Goal: Find contact information: Find contact information

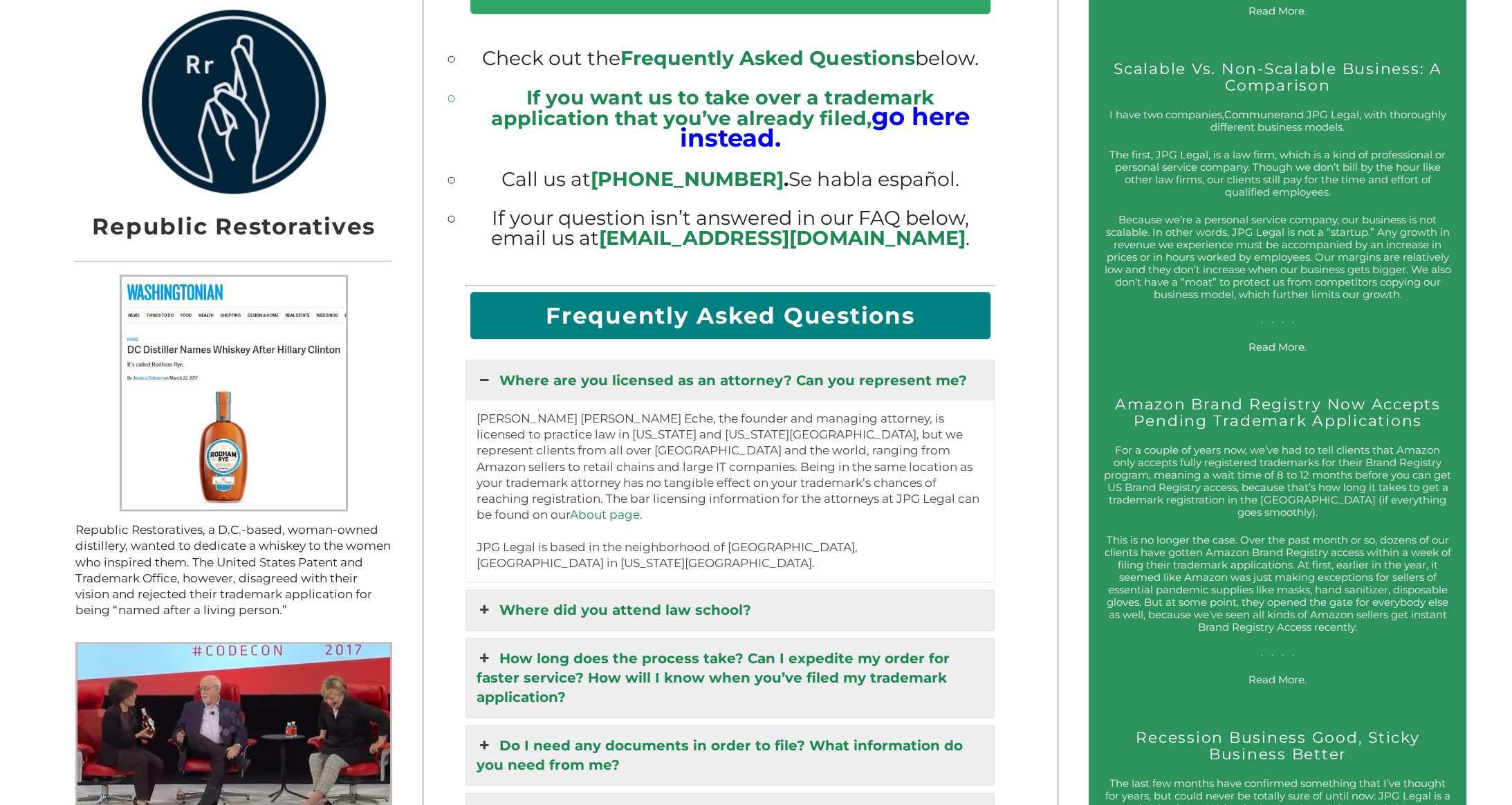
scroll to position [1897, 0]
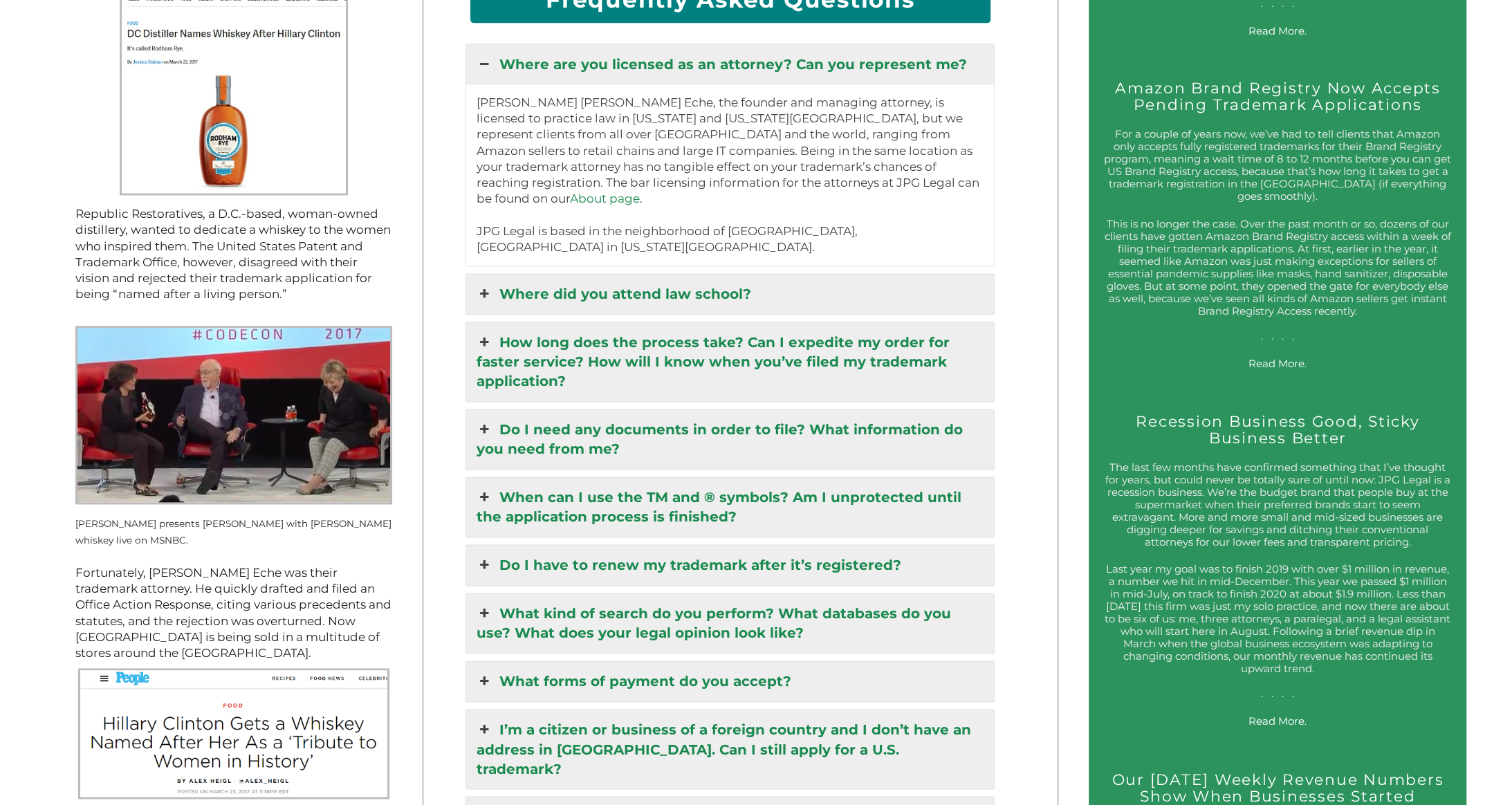
click at [858, 274] on link "Where did you attend law school?" at bounding box center [729, 294] width 527 height 40
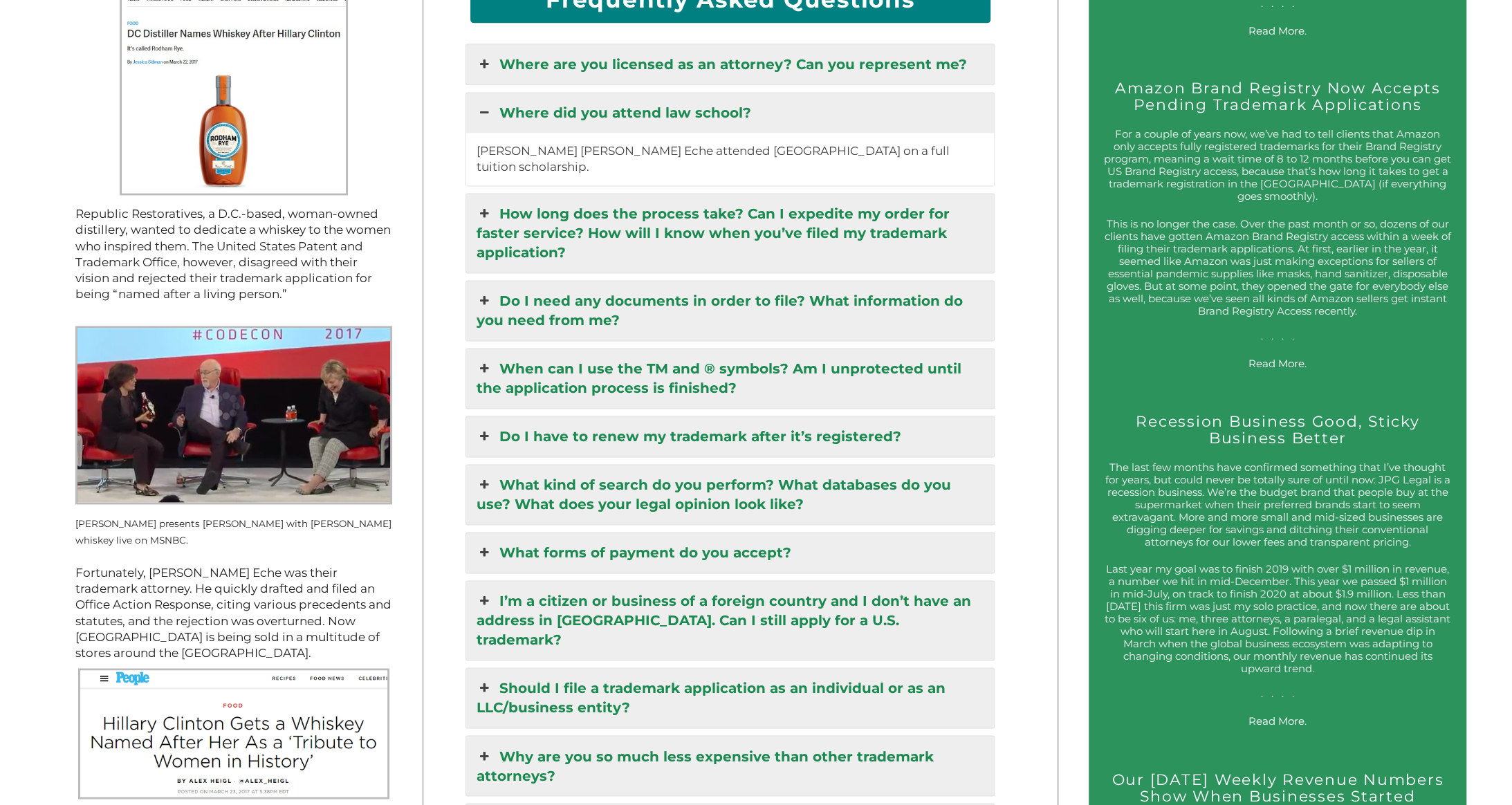
click at [858, 200] on link "How long does the process take? Can I expedite my order for faster service? How…" at bounding box center [729, 233] width 527 height 79
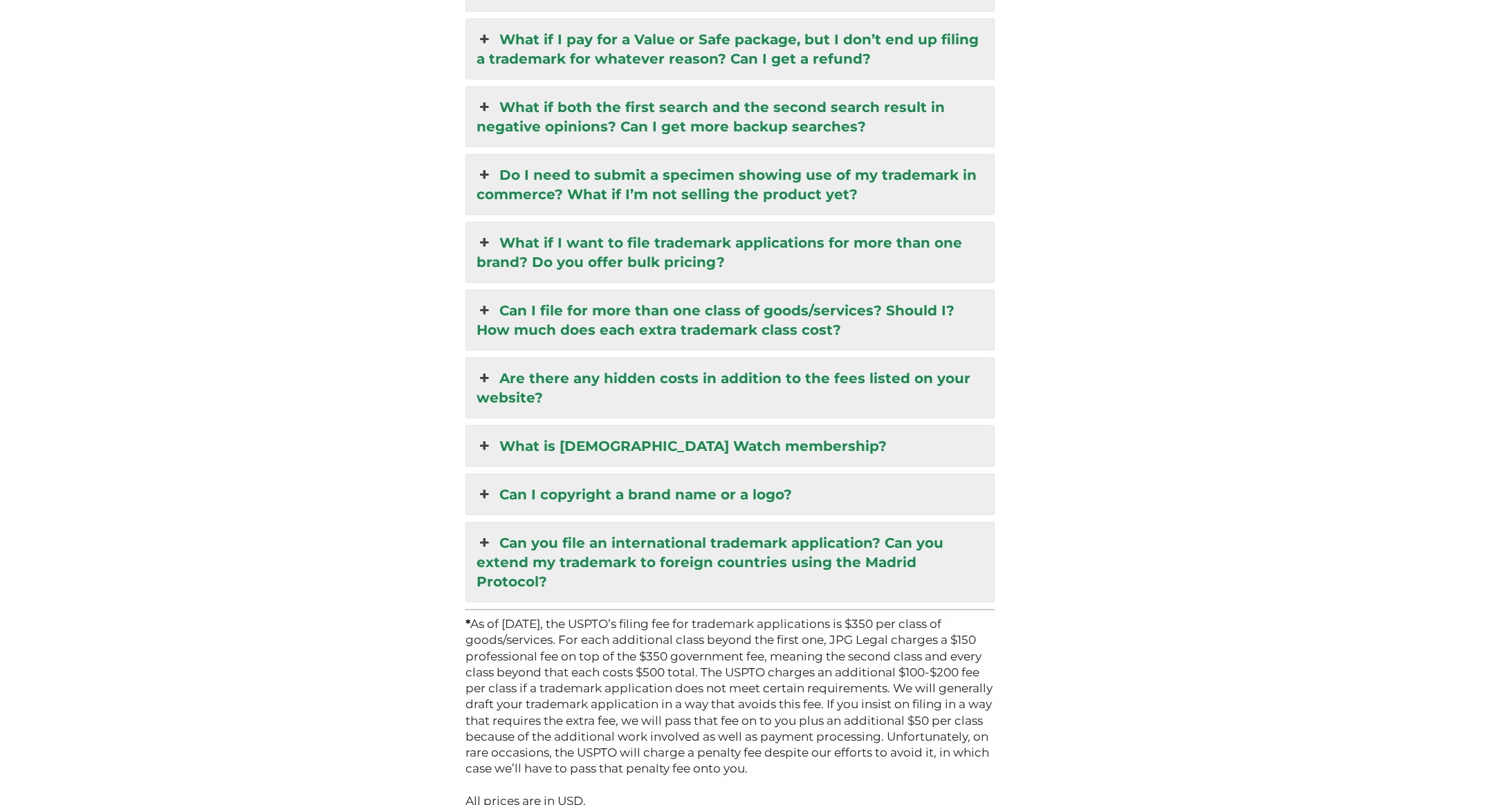
scroll to position [3972, 0]
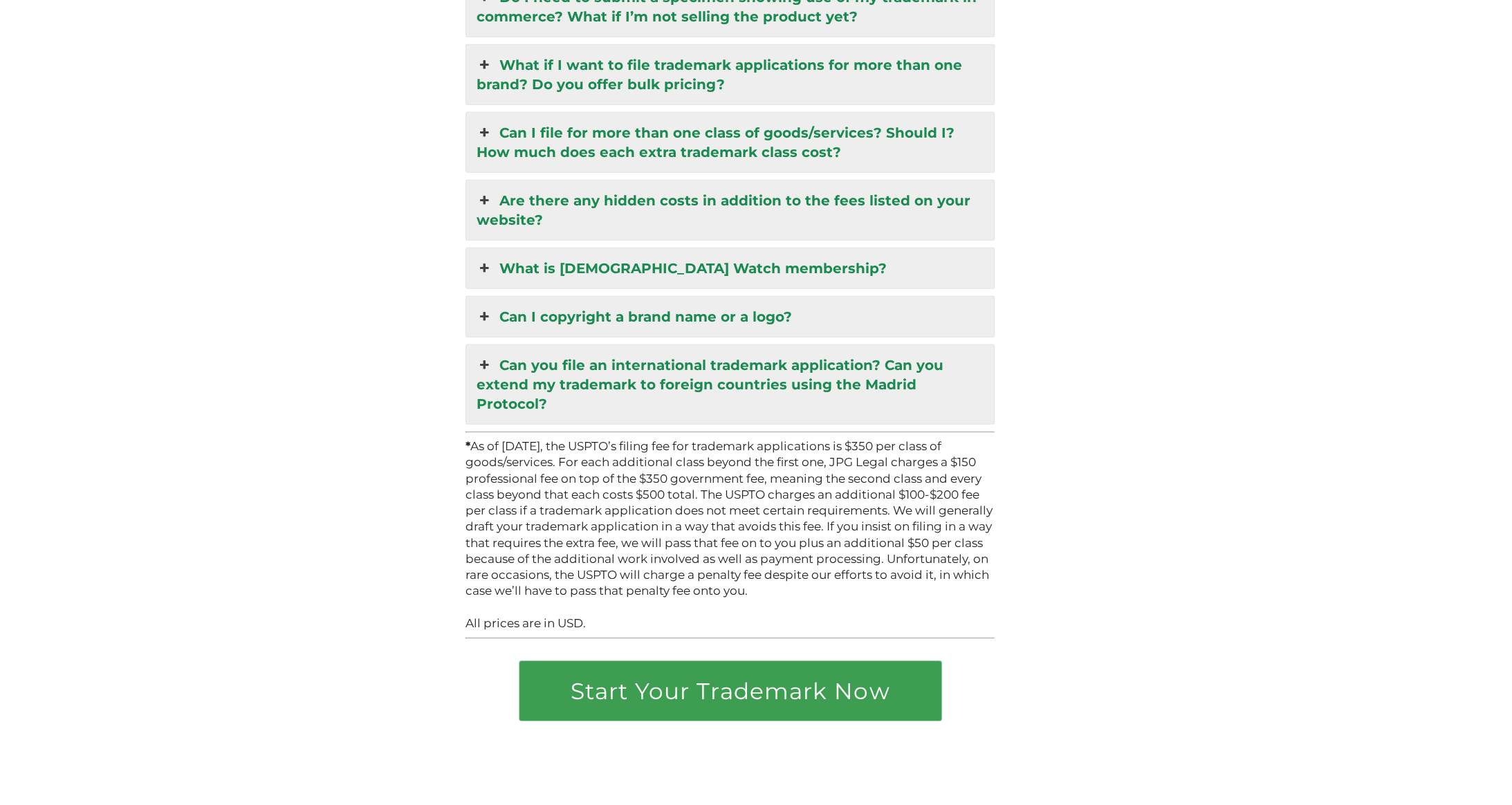
click at [860, 438] on p "* As of [DATE], the USPTO’s filing fee for trademark applications is $350 per c…" at bounding box center [730, 519] width 529 height 161
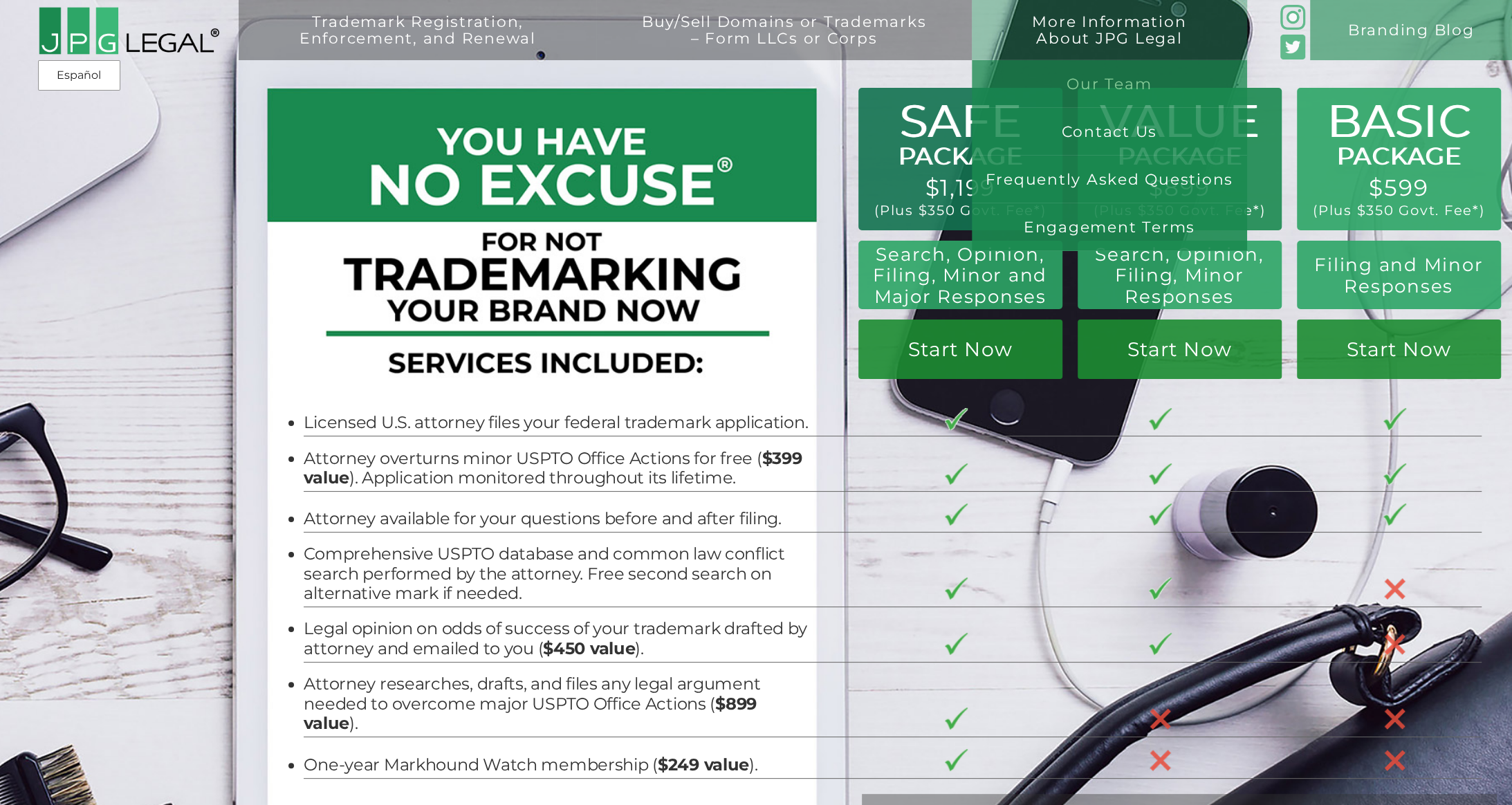
click at [1027, 75] on link "Our Team" at bounding box center [1109, 84] width 276 height 47
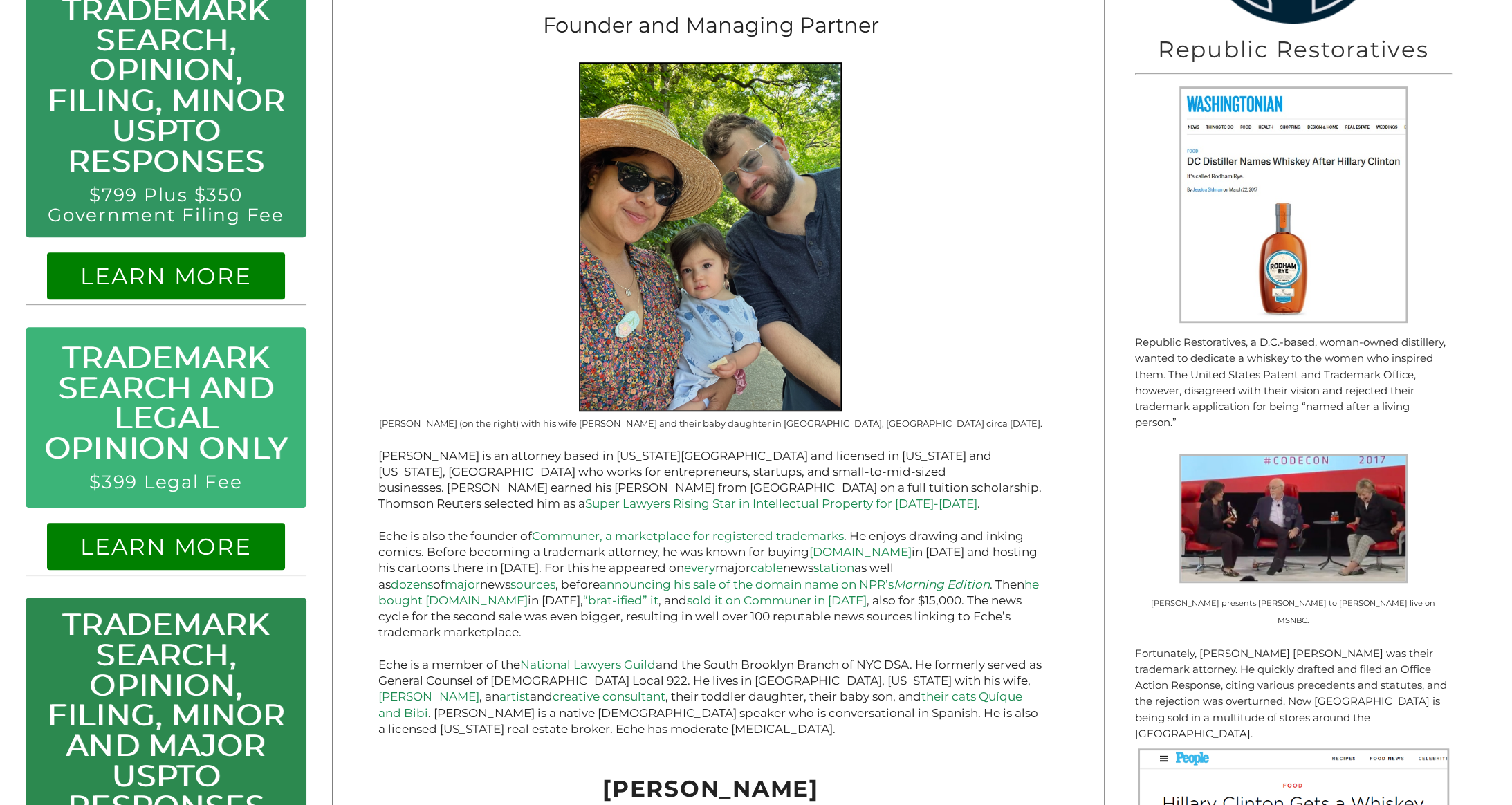
scroll to position [316, 0]
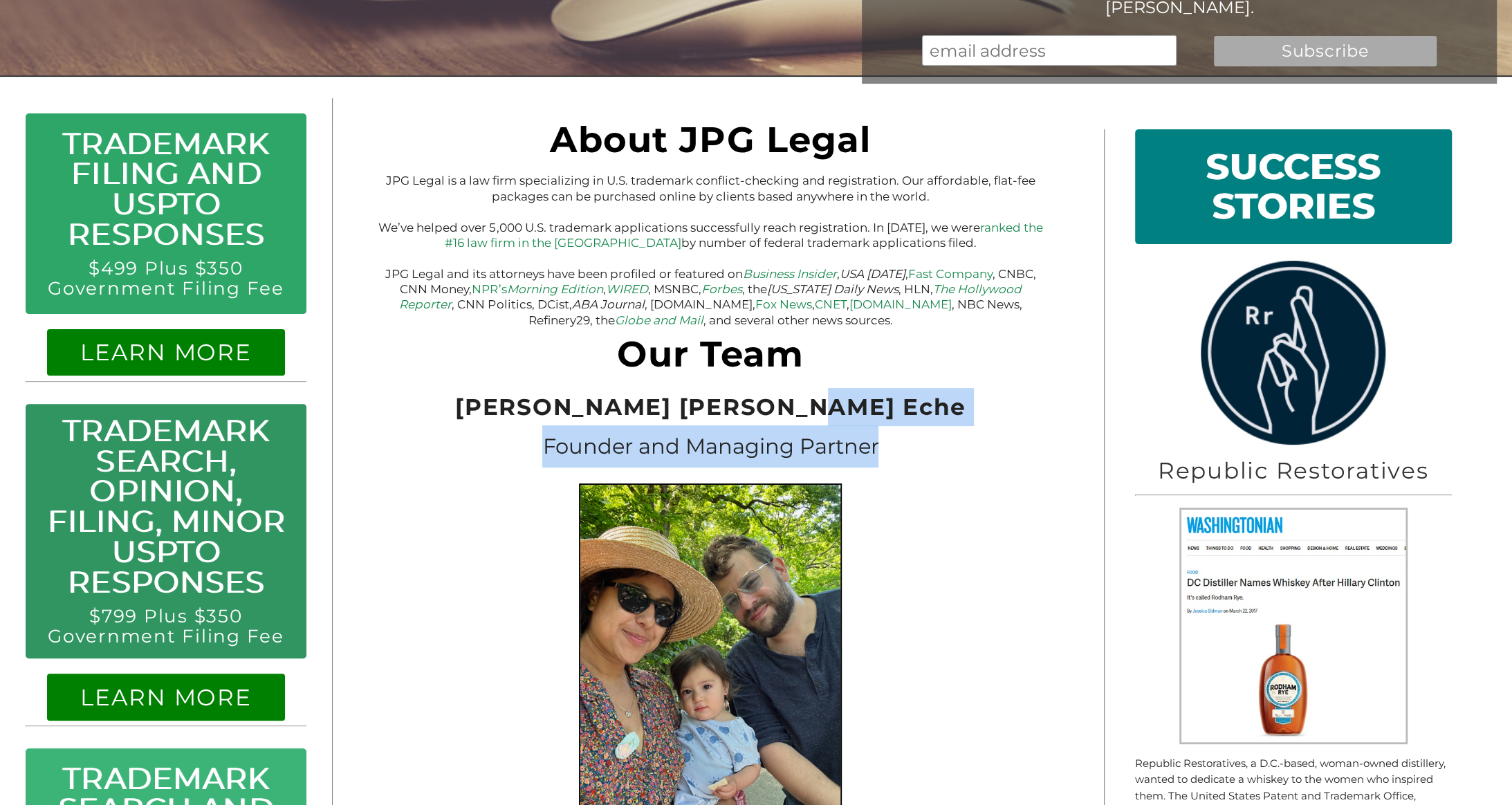
drag, startPoint x: 909, startPoint y: 420, endPoint x: 920, endPoint y: 456, distance: 37.6
click at [920, 456] on h3 "Founder and Managing Partner" at bounding box center [710, 446] width 666 height 43
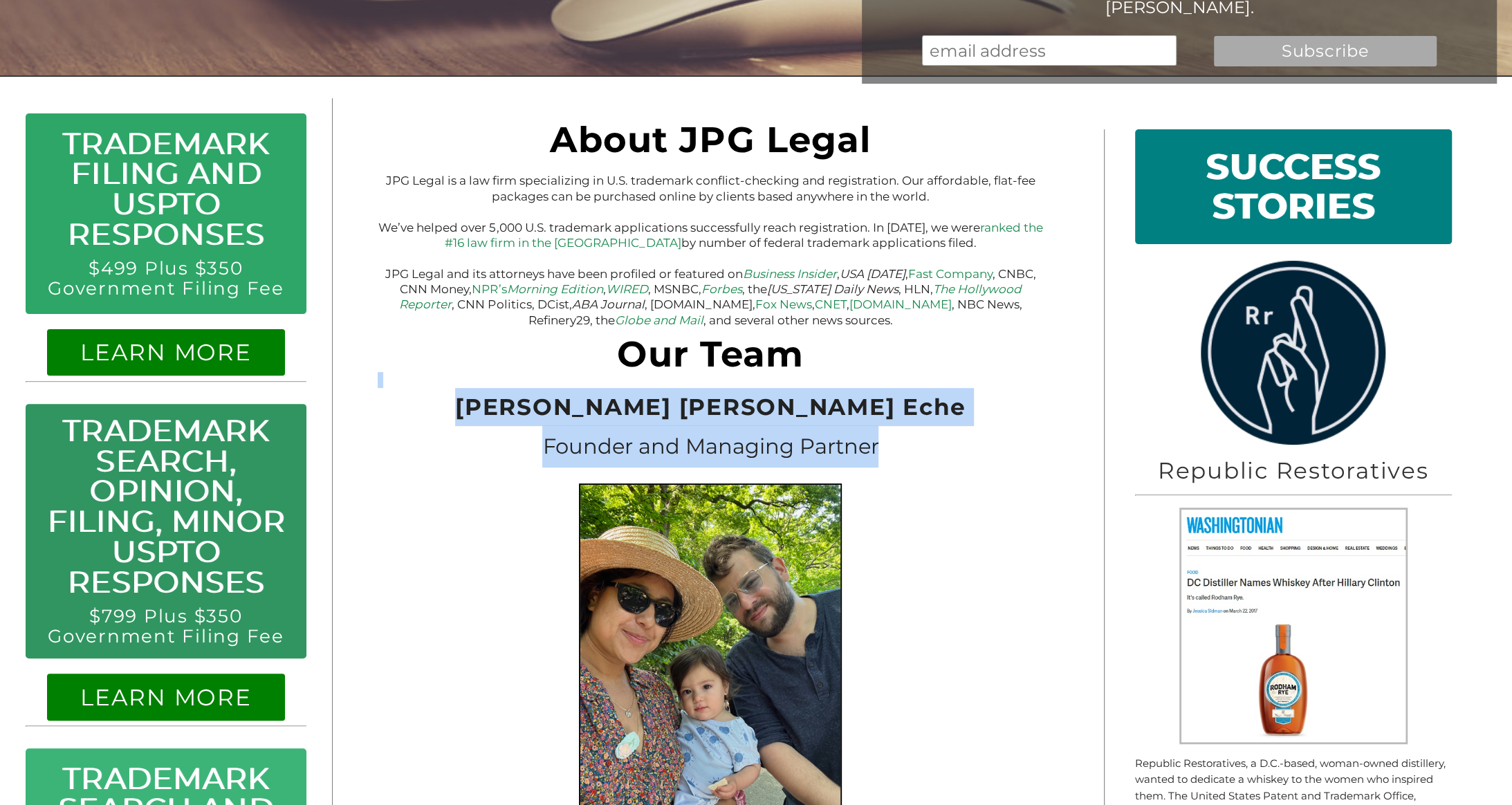
drag, startPoint x: 927, startPoint y: 456, endPoint x: 939, endPoint y: 362, distance: 94.8
click at [939, 362] on h1 "Our Team" at bounding box center [710, 358] width 666 height 28
drag, startPoint x: 975, startPoint y: 408, endPoint x: 987, endPoint y: 455, distance: 48.5
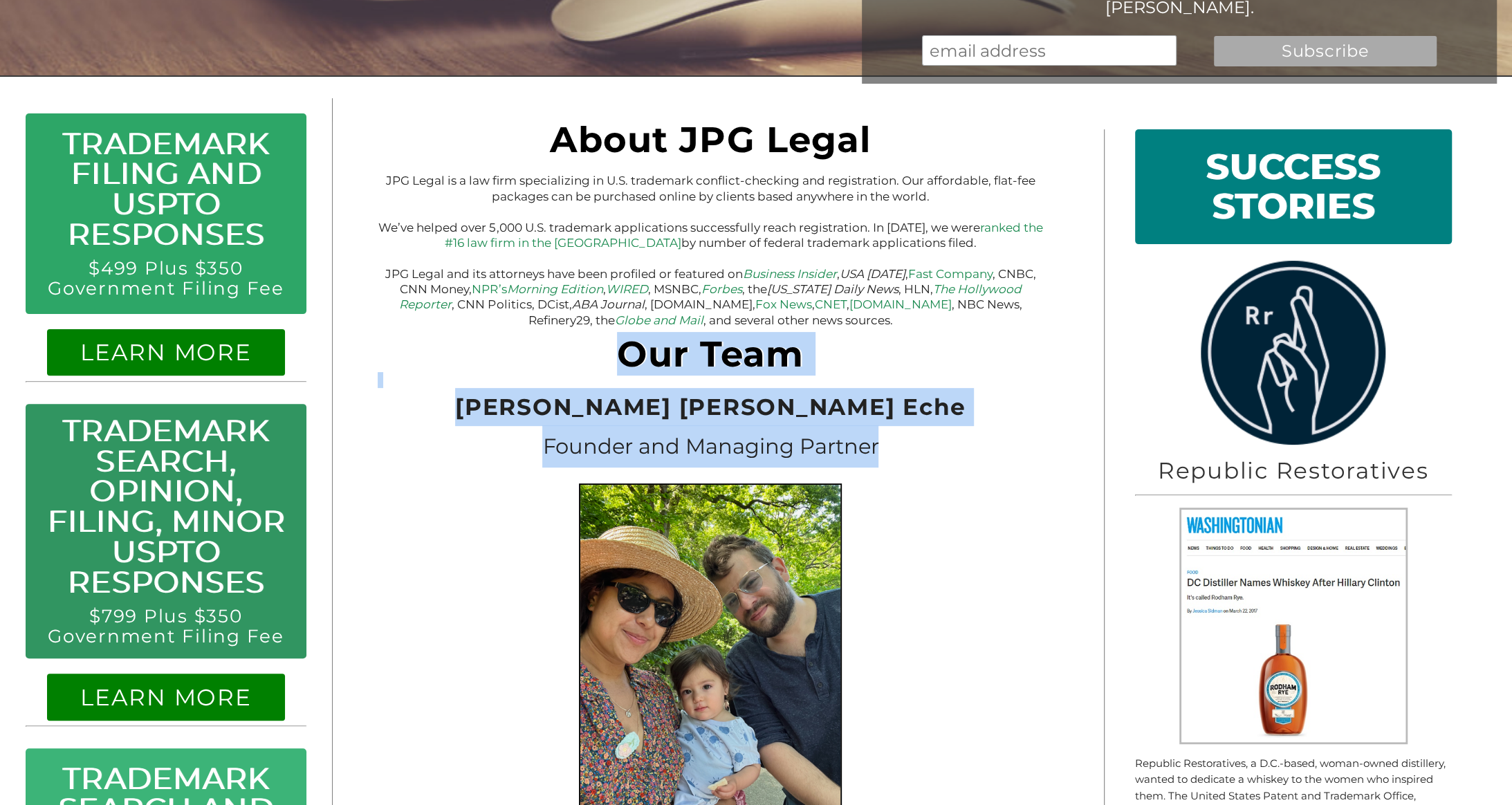
click at [987, 455] on h3 "Founder and Managing Partner" at bounding box center [710, 446] width 666 height 43
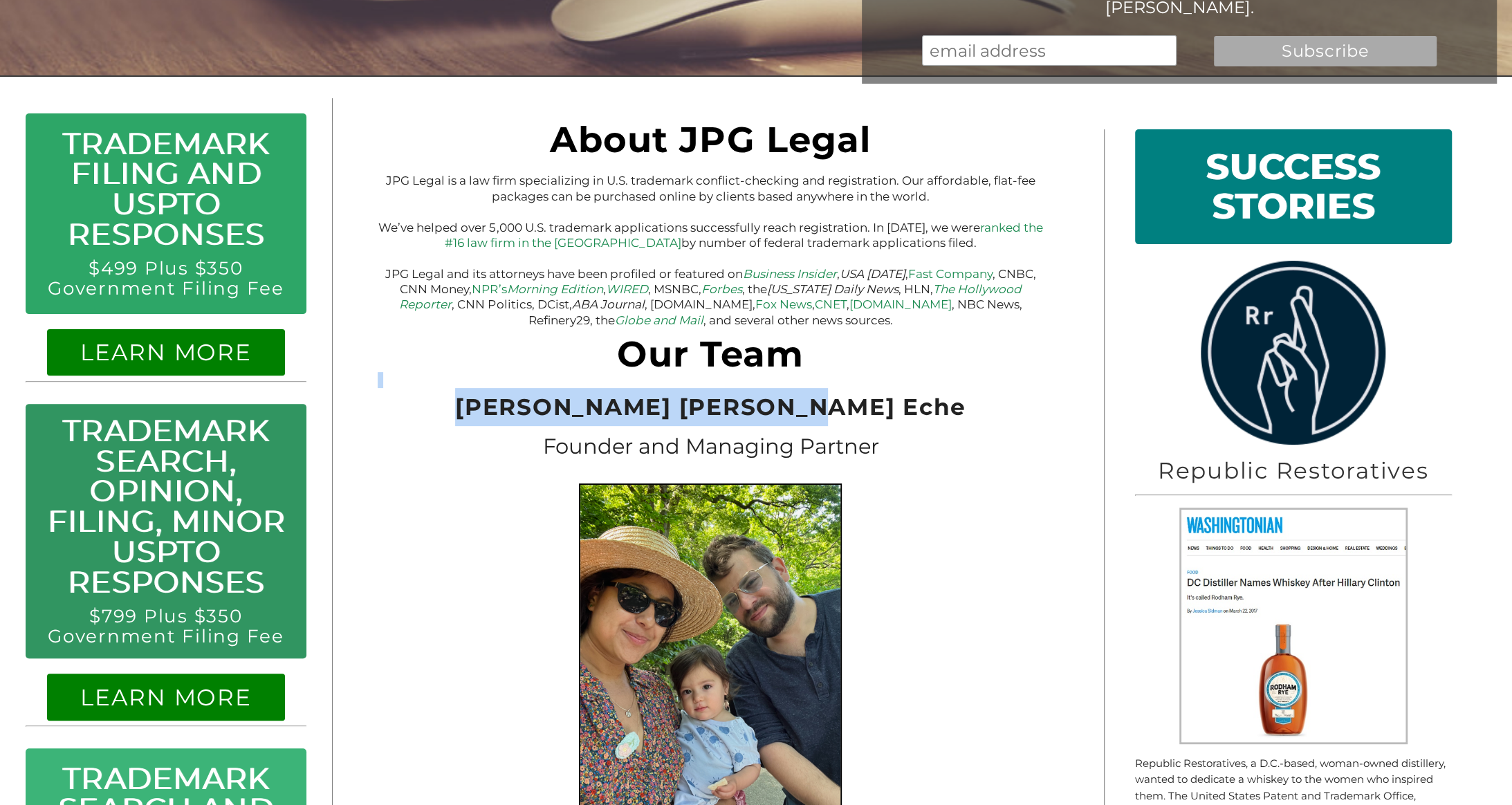
drag, startPoint x: 960, startPoint y: 361, endPoint x: 956, endPoint y: 343, distance: 18.4
click at [956, 343] on p at bounding box center [710, 335] width 666 height 16
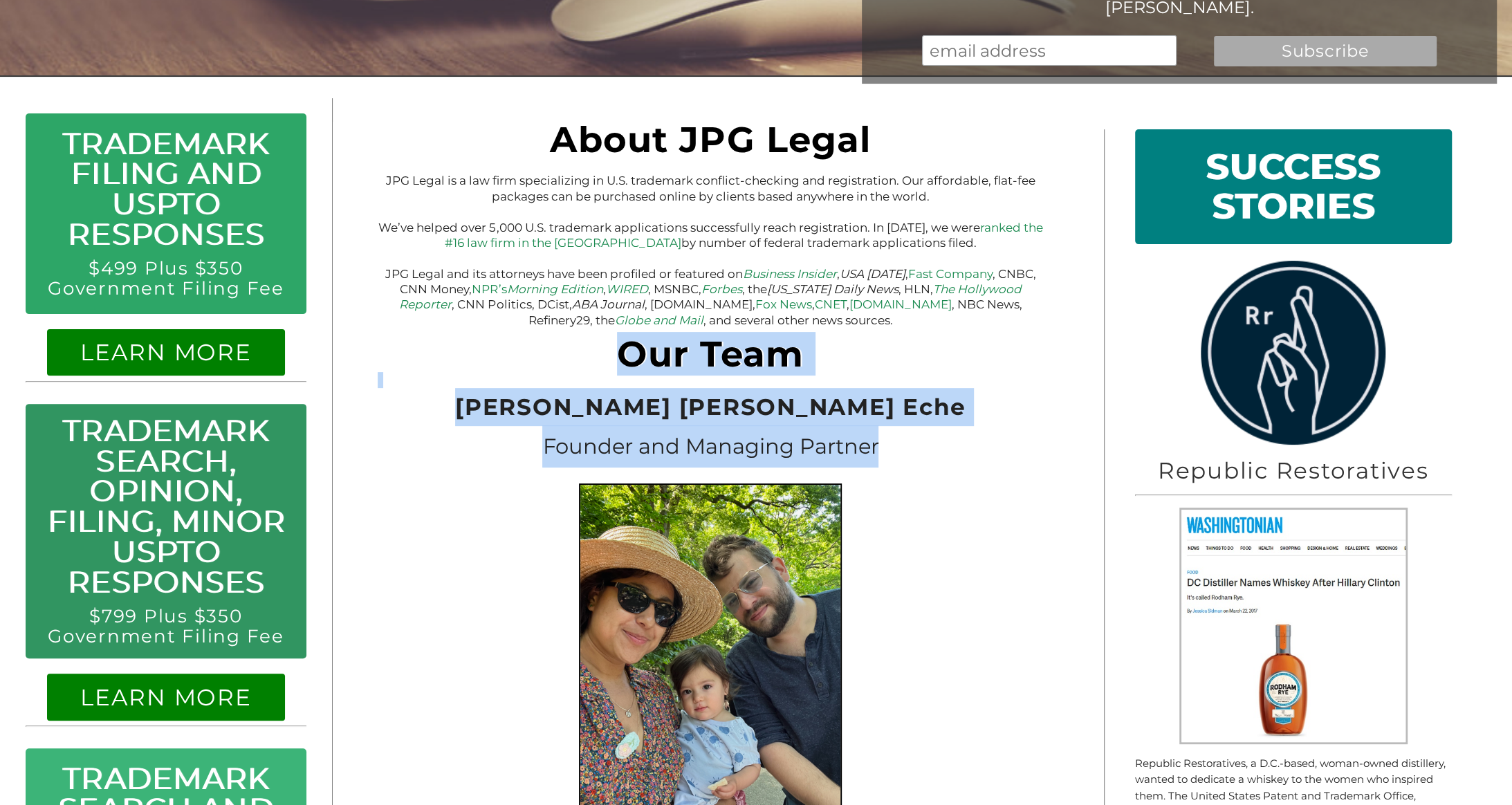
drag, startPoint x: 956, startPoint y: 343, endPoint x: 952, endPoint y: 465, distance: 122.1
click at [952, 465] on h3 "Founder and Managing Partner" at bounding box center [710, 446] width 666 height 43
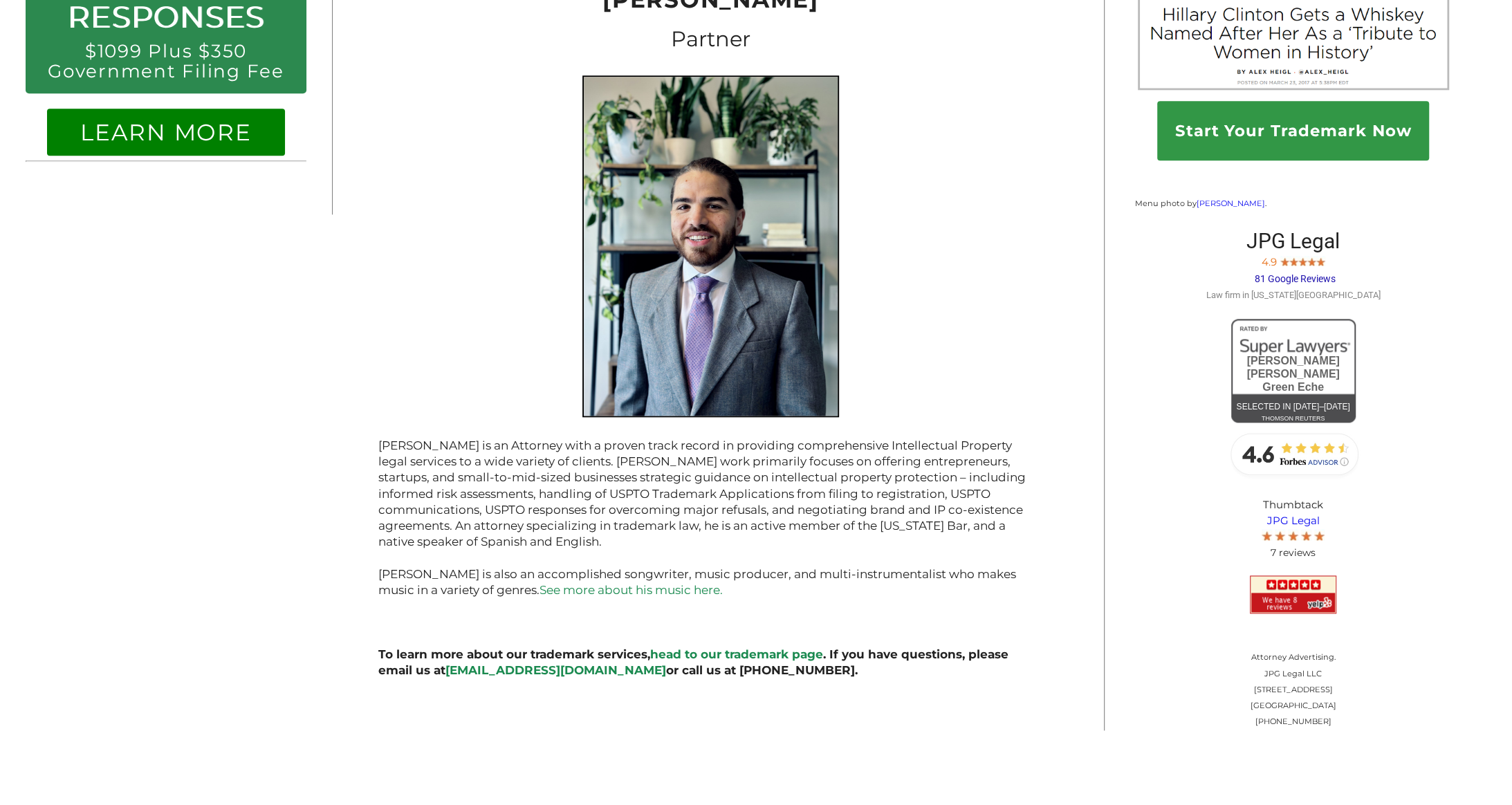
scroll to position [999, 0]
